Goal: Find specific page/section: Find specific page/section

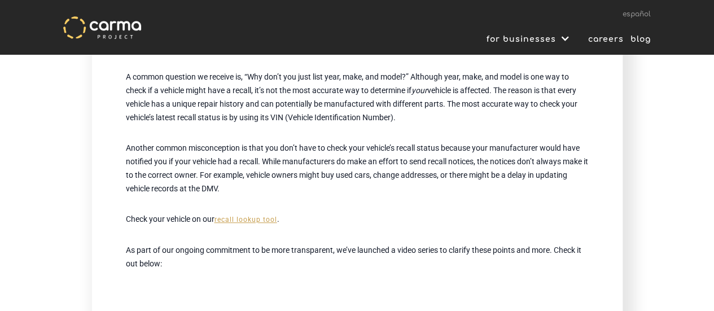
scroll to position [169, 0]
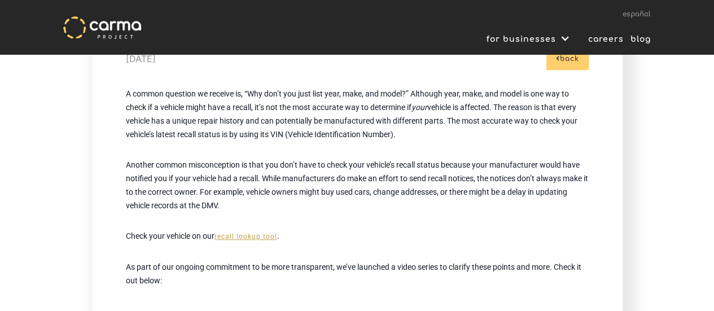
click at [255, 238] on link "recall lookup tool" at bounding box center [246, 237] width 63 height 8
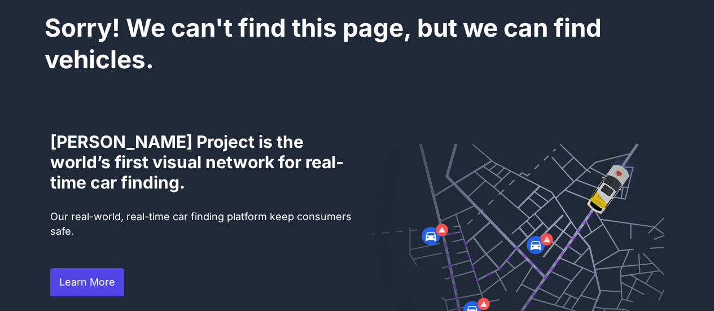
scroll to position [226, 0]
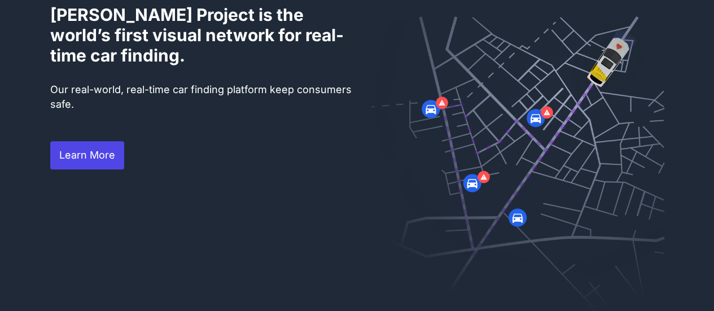
click at [77, 150] on link "Learn More" at bounding box center [87, 155] width 74 height 28
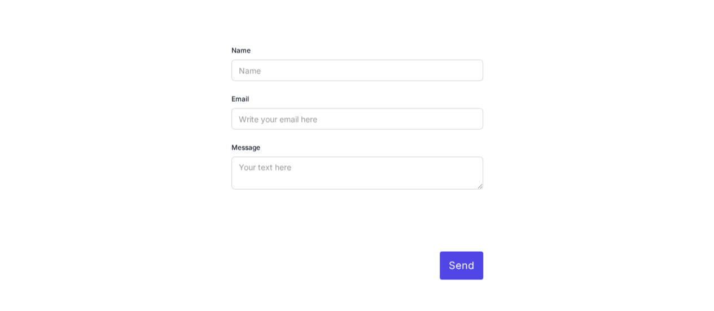
scroll to position [3218, 0]
